Goal: Task Accomplishment & Management: Manage account settings

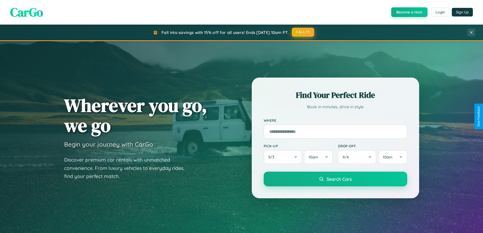
click at [304, 32] on button "FALL15" at bounding box center [303, 32] width 22 height 9
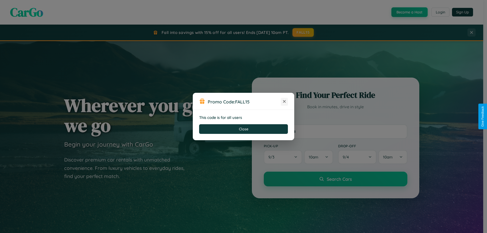
click at [284, 102] on icon at bounding box center [284, 101] width 5 height 5
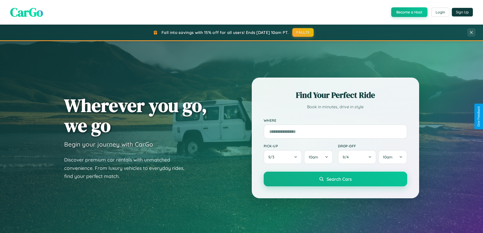
scroll to position [219, 0]
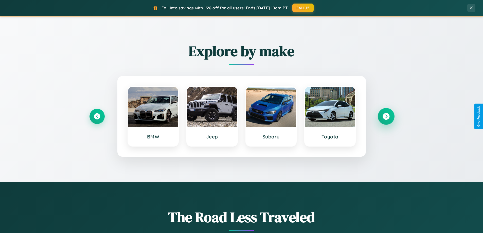
click at [386, 116] on icon at bounding box center [386, 116] width 7 height 7
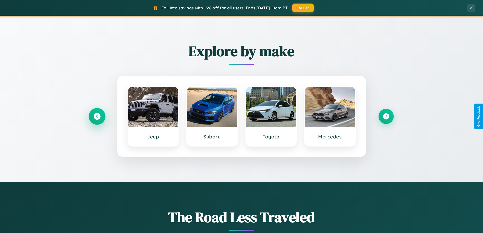
click at [97, 116] on icon at bounding box center [97, 116] width 7 height 7
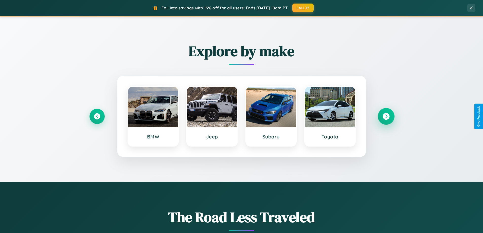
click at [386, 116] on icon at bounding box center [386, 116] width 7 height 7
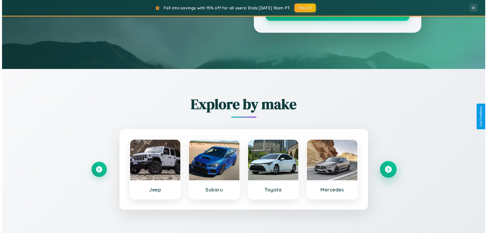
scroll to position [0, 0]
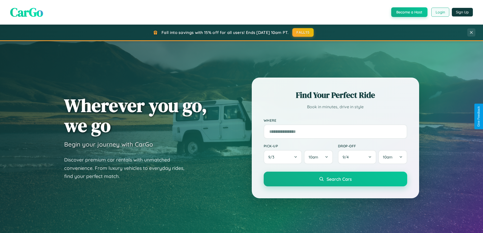
click at [440, 12] on button "Login" at bounding box center [441, 12] width 18 height 9
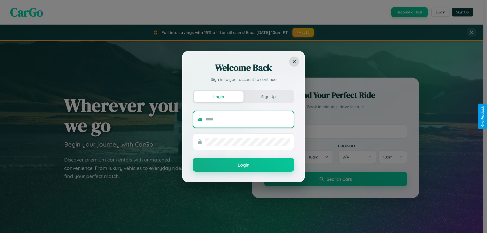
click at [248, 119] on input "text" at bounding box center [248, 119] width 84 height 8
type input "**********"
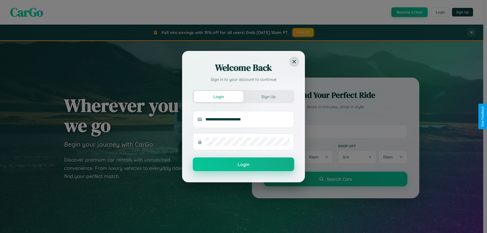
click at [244, 165] on button "Login" at bounding box center [244, 165] width 102 height 14
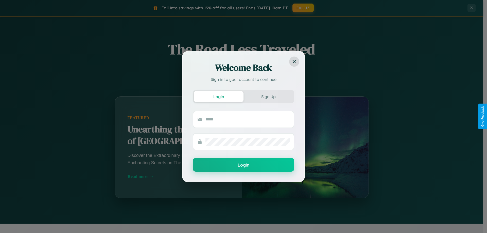
scroll to position [219, 0]
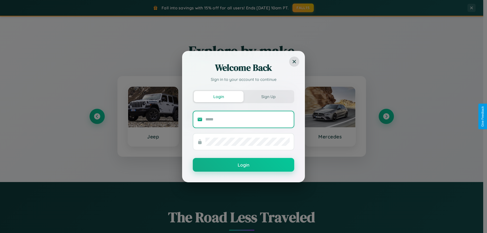
click at [271, 116] on input "text" at bounding box center [248, 119] width 84 height 8
